Goal: Information Seeking & Learning: Learn about a topic

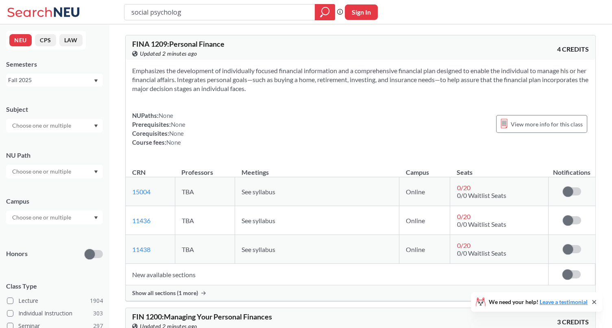
type input "social psychology"
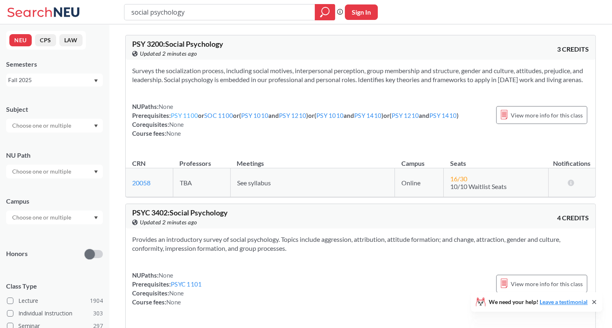
click at [192, 119] on link "PSY 1100" at bounding box center [184, 115] width 27 height 7
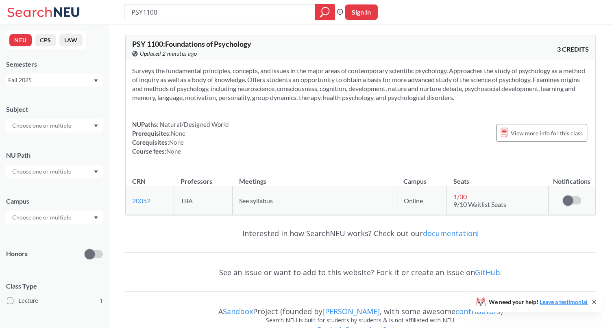
click at [111, 22] on div "PSY1100 Phrase search guarantees the exact search appears in the results. Ex. I…" at bounding box center [306, 12] width 612 height 24
click at [223, 17] on input "PSY1100" at bounding box center [220, 12] width 179 height 14
type input "alternative medicine"
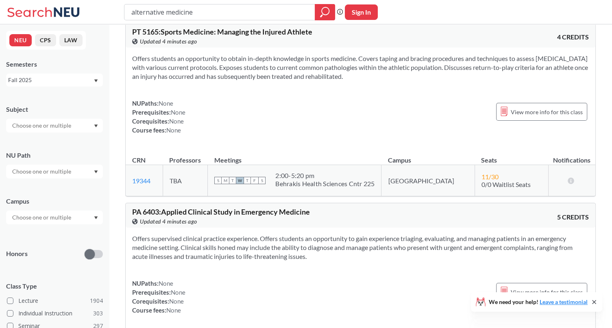
scroll to position [1199, 0]
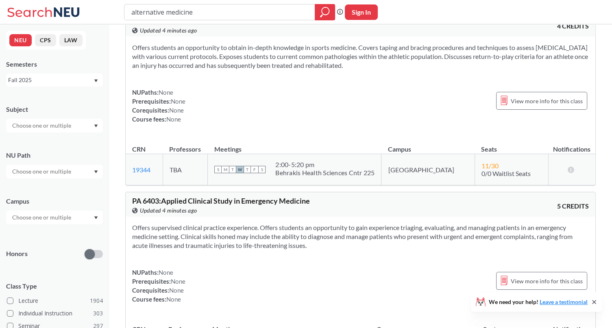
click at [225, 8] on input "alternative medicine" at bounding box center [220, 12] width 179 height 14
type input "sports"
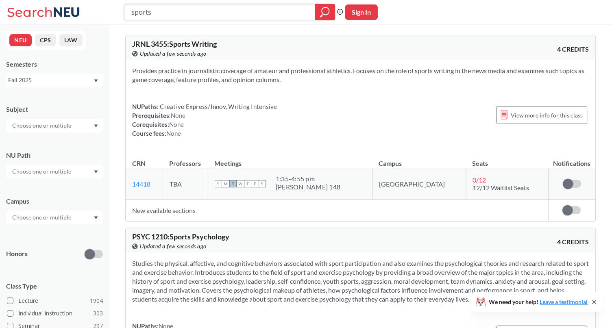
drag, startPoint x: 170, startPoint y: 12, endPoint x: 119, endPoint y: 24, distance: 52.2
click at [119, 24] on div "sports Phrase search guarantees the exact search appears in the results. Ex. If…" at bounding box center [306, 12] width 612 height 24
type input "intro to film"
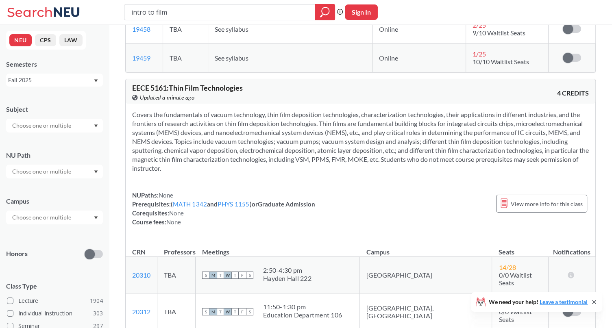
scroll to position [1113, 0]
